Goal: Register for event/course

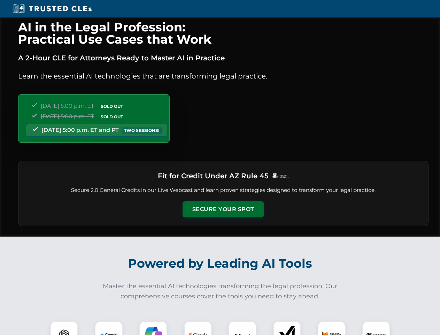
click at [223, 209] on button "Secure Your Spot" at bounding box center [224, 209] width 82 height 16
click at [64, 328] on img at bounding box center [64, 335] width 20 height 20
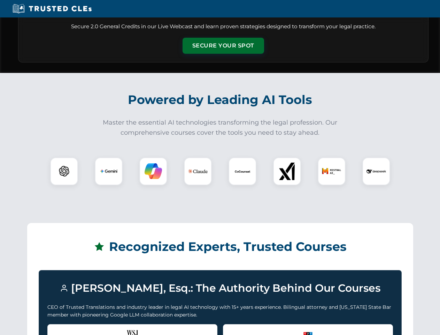
click at [109, 328] on div "Recognized by the WSJ [PERSON_NAME] was featured for his expertise in AI legal …" at bounding box center [132, 338] width 170 height 28
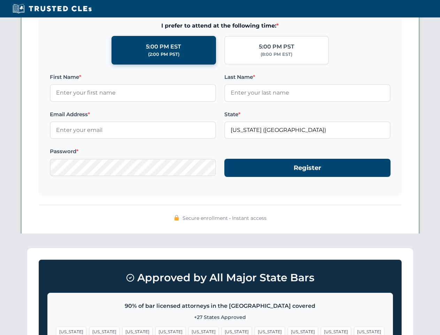
click at [255, 328] on span "[US_STATE]" at bounding box center [270, 331] width 30 height 10
click at [321, 328] on span "[US_STATE]" at bounding box center [336, 331] width 30 height 10
